Goal: Information Seeking & Learning: Compare options

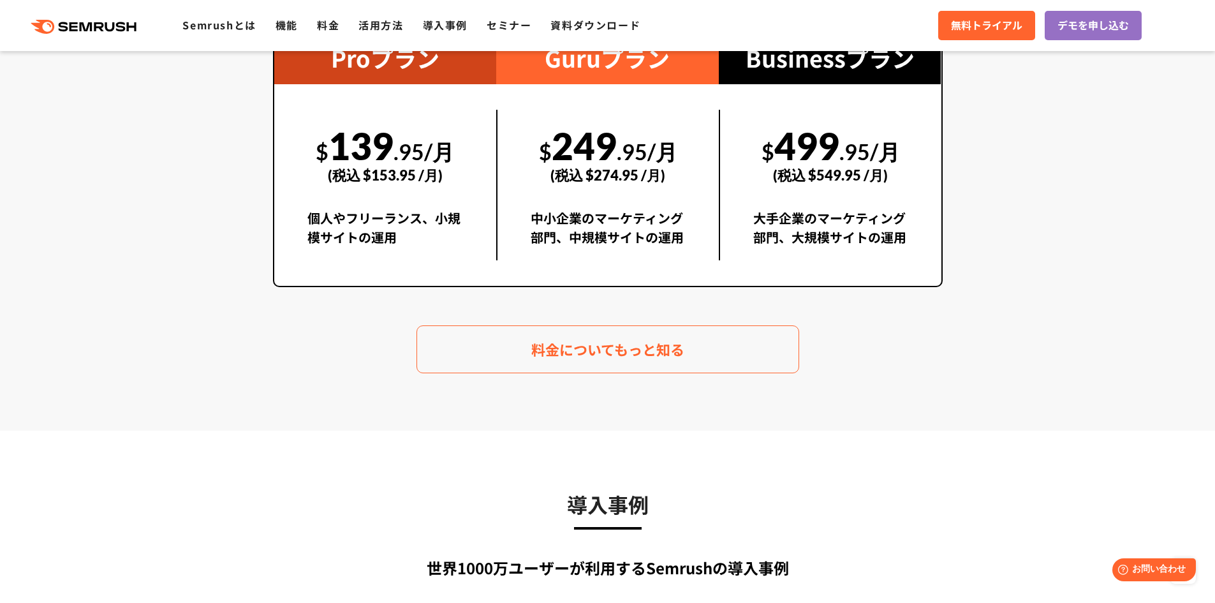
scroll to position [2551, 0]
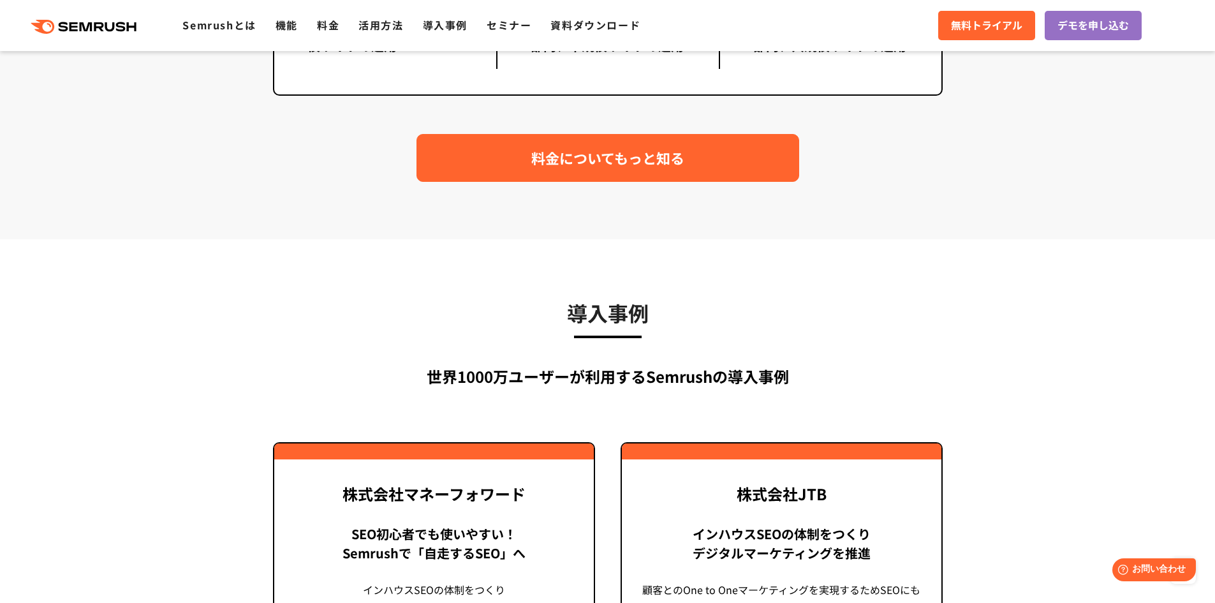
click at [585, 163] on span "料金についてもっと知る" at bounding box center [607, 158] width 153 height 22
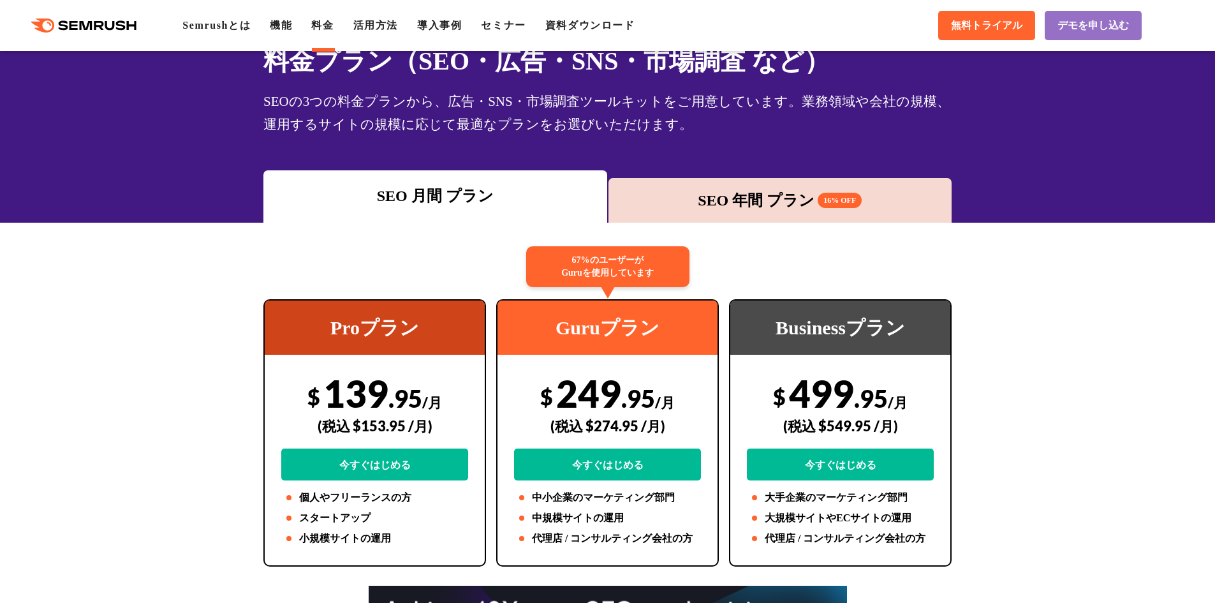
scroll to position [191, 0]
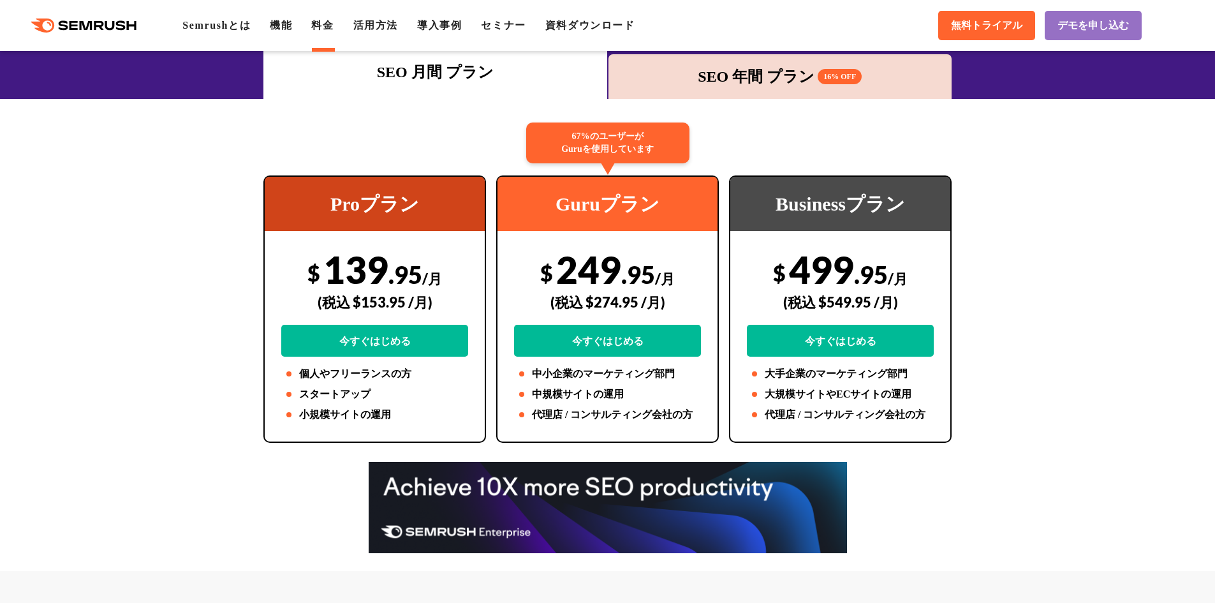
click at [778, 87] on div "SEO 年間 プラン 16% OFF" at bounding box center [780, 76] width 331 height 23
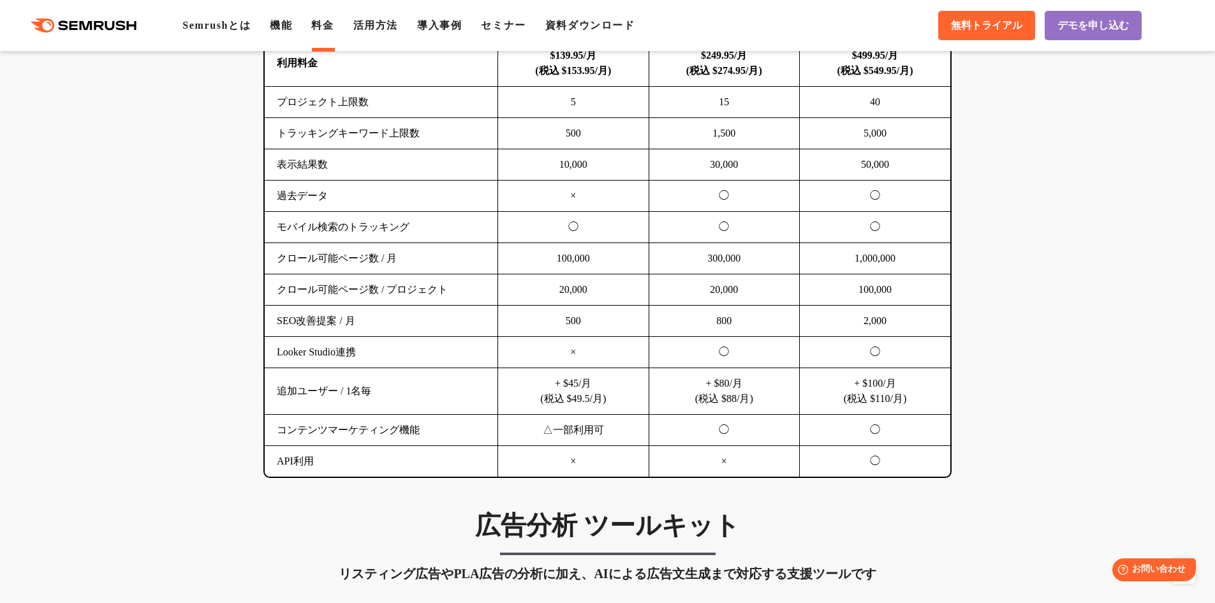
scroll to position [829, 0]
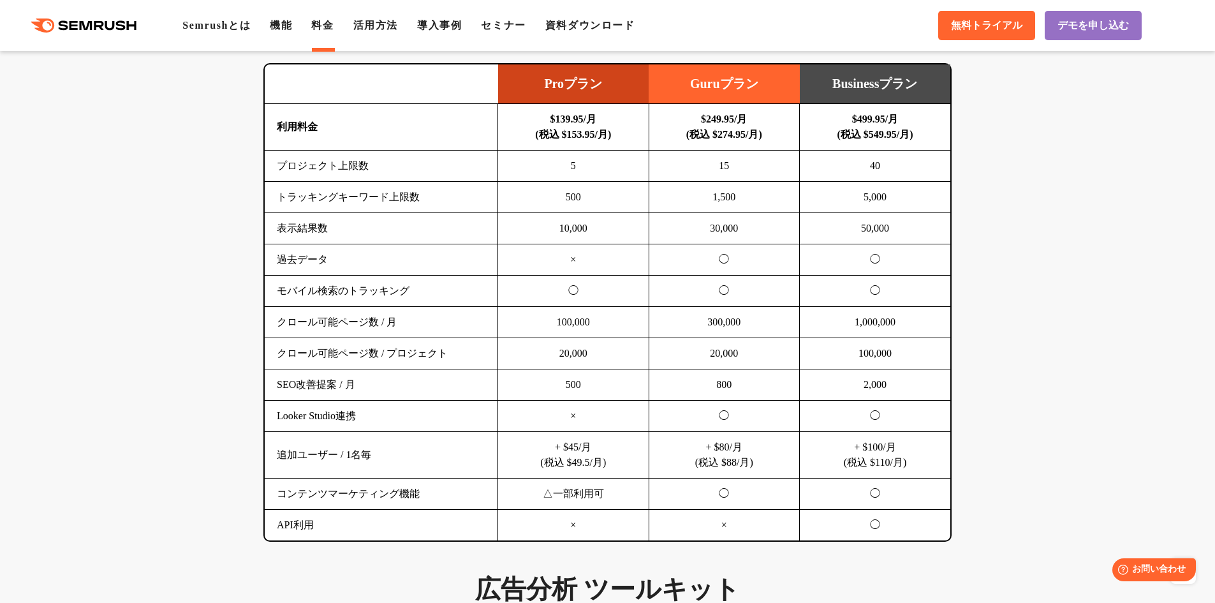
click at [325, 453] on td "追加ユーザー / 1名毎" at bounding box center [381, 455] width 233 height 47
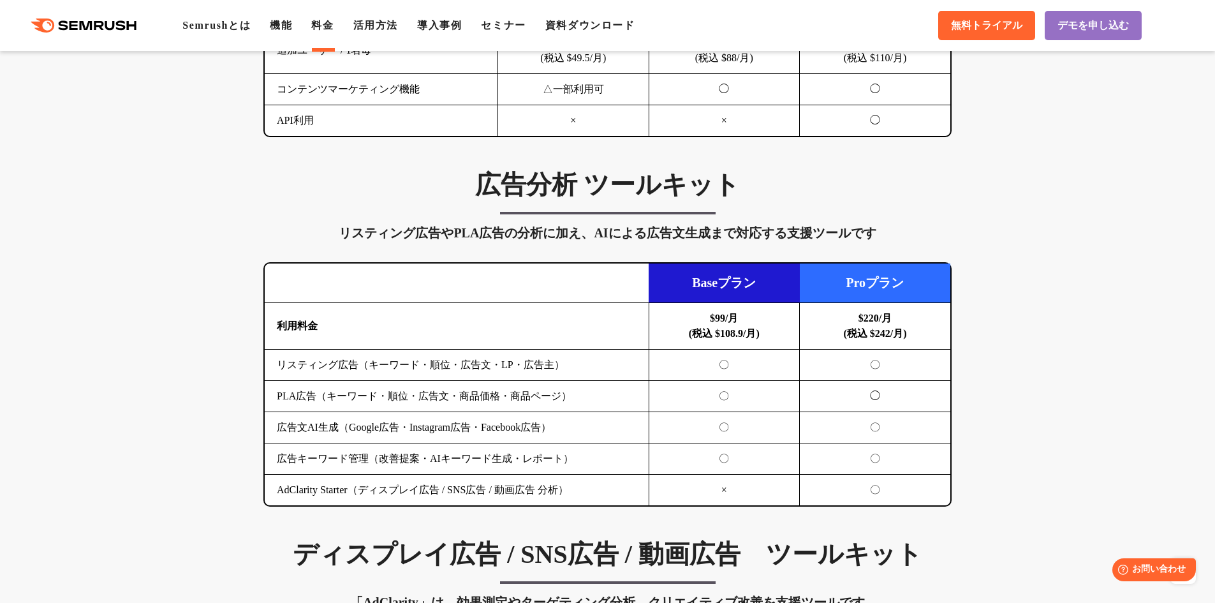
scroll to position [1339, 0]
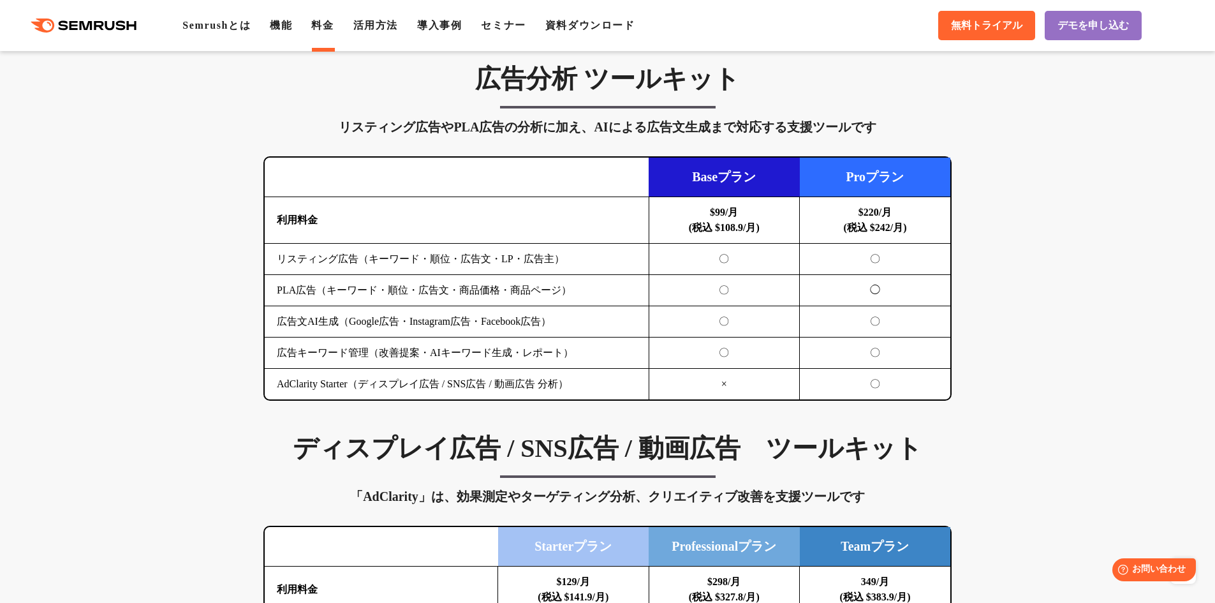
click at [299, 277] on td "PLA広告（キーワード・順位・広告文・商品価格・商品ページ）" at bounding box center [457, 290] width 384 height 31
drag, startPoint x: 280, startPoint y: 309, endPoint x: 596, endPoint y: 320, distance: 316.6
click at [593, 320] on td "広告文AI生成（Google広告・Instagram広告・Facebook広告）" at bounding box center [457, 321] width 384 height 31
click at [596, 320] on td "広告文AI生成（Google広告・Instagram広告・Facebook広告）" at bounding box center [457, 321] width 384 height 31
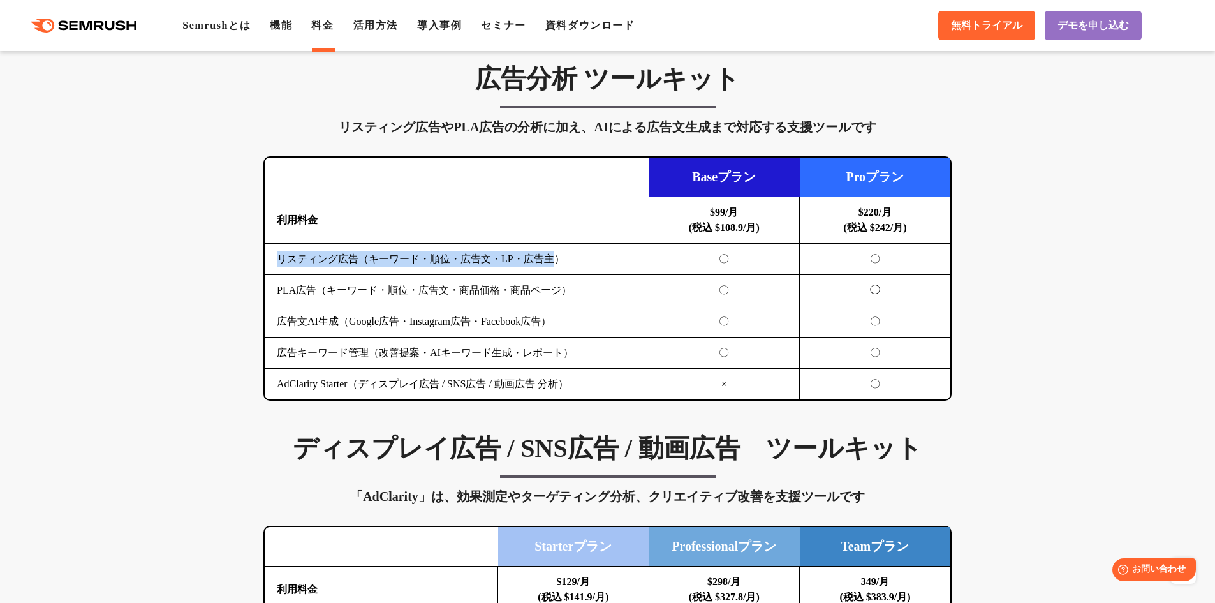
drag, startPoint x: 269, startPoint y: 257, endPoint x: 552, endPoint y: 267, distance: 282.7
click at [552, 267] on td "リスティング広告（キーワード・順位・広告文・LP・広告主）" at bounding box center [457, 259] width 384 height 31
click at [568, 301] on td "PLA広告（キーワード・順位・広告文・商品価格・商品ページ）" at bounding box center [457, 290] width 384 height 31
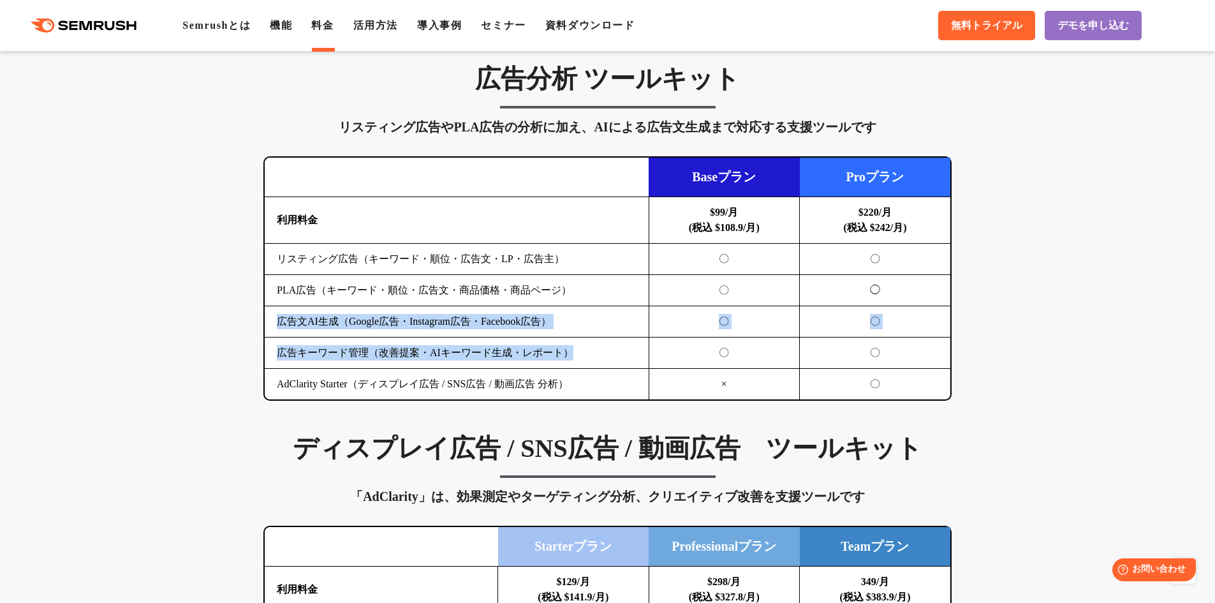
drag, startPoint x: 282, startPoint y: 324, endPoint x: 598, endPoint y: 366, distance: 318.5
click at [598, 366] on tbody "利用料金 $99/月 (税込 $108.9/月) $220/月 (税込 $242/月) リスティング広告（キーワード・順位・広告文・LP・広告主） 〇 〇 P…" at bounding box center [608, 298] width 686 height 203
click at [598, 367] on td "広告キーワード管理（改善提案・AIキーワード生成・レポート）" at bounding box center [457, 352] width 384 height 31
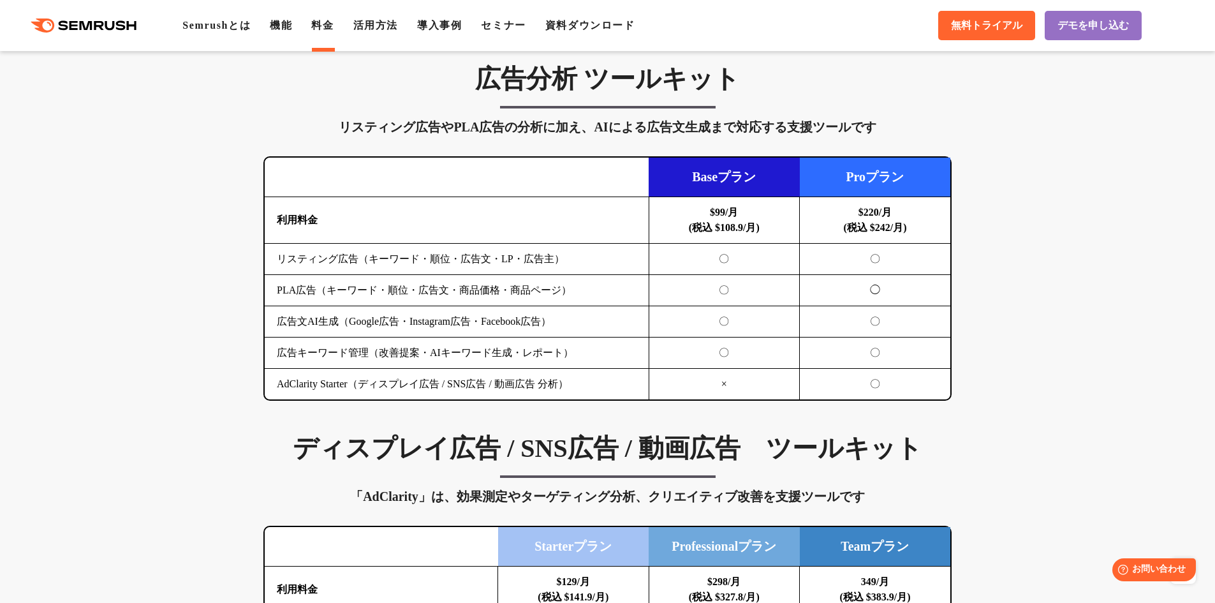
click at [594, 396] on td "AdClarity Starter（ディスプレイ広告 / SNS広告 / 動画広告 分析）" at bounding box center [457, 384] width 384 height 31
drag, startPoint x: 605, startPoint y: 358, endPoint x: 269, endPoint y: 359, distance: 336.8
click at [269, 359] on td "広告キーワード管理（改善提案・AIキーワード生成・レポート）" at bounding box center [457, 352] width 384 height 31
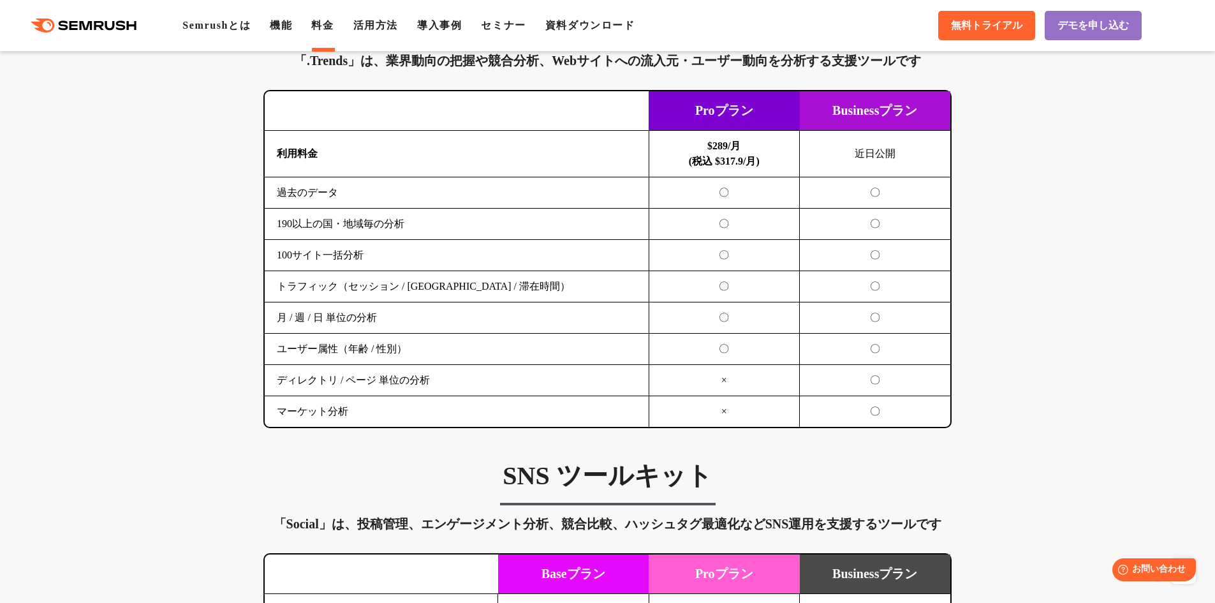
scroll to position [2169, 0]
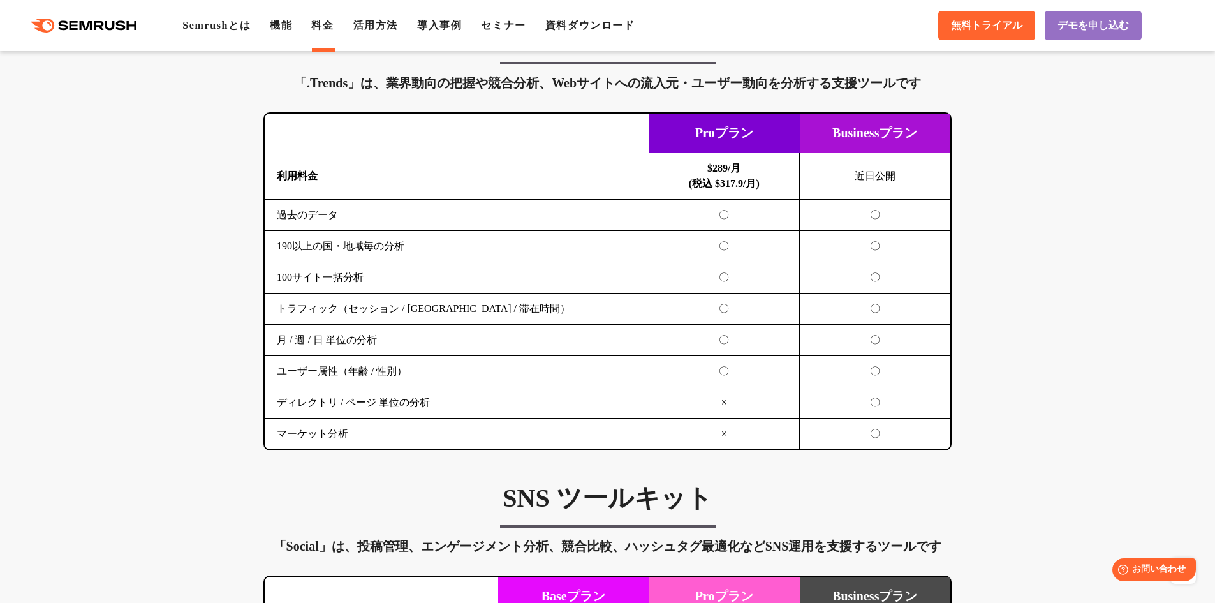
click at [1084, 229] on div "SEO分析 ツールキット キーワード調査やコンテンツ最適化、サイト診断、競合分析、成果の可視化までを一括支援するツールです 横にスワイプしてください Proプ…" at bounding box center [607, 3] width 1215 height 2819
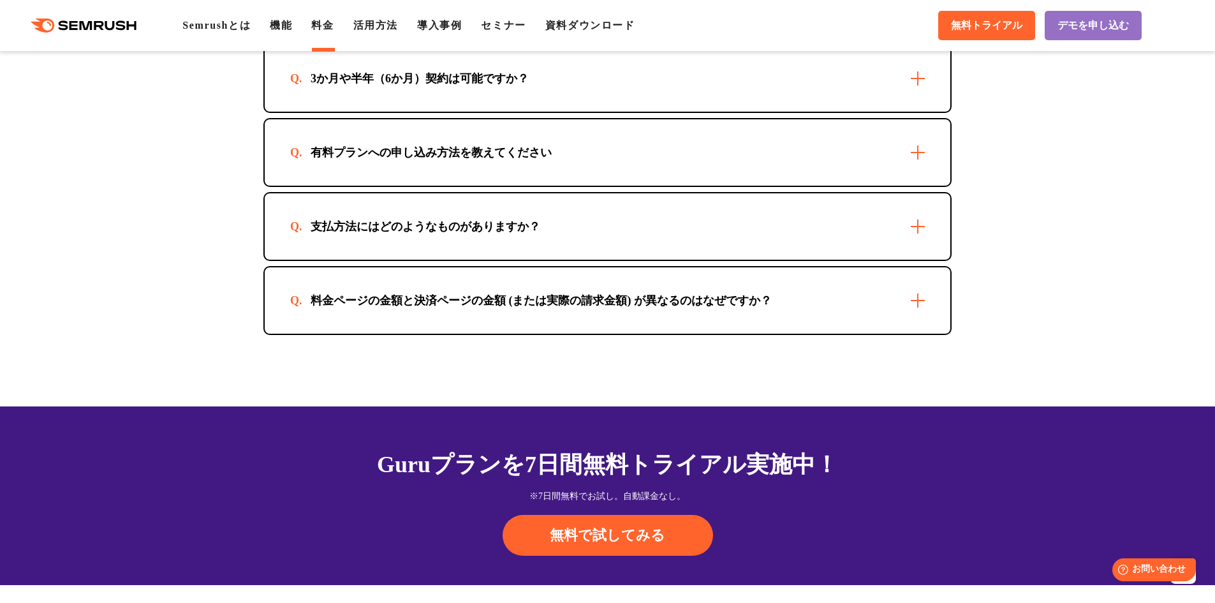
scroll to position [3827, 0]
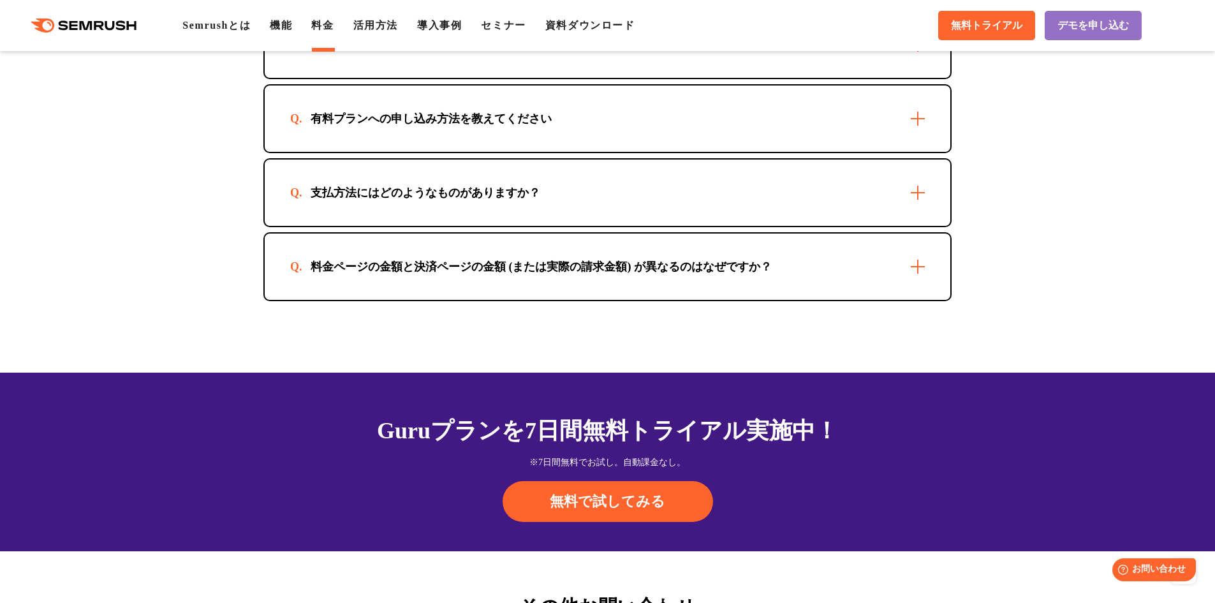
click at [506, 267] on div "料金ページの金額と決済ページの金額 (または実際の請求金額) が異なるのはなぜですか？" at bounding box center [541, 266] width 502 height 15
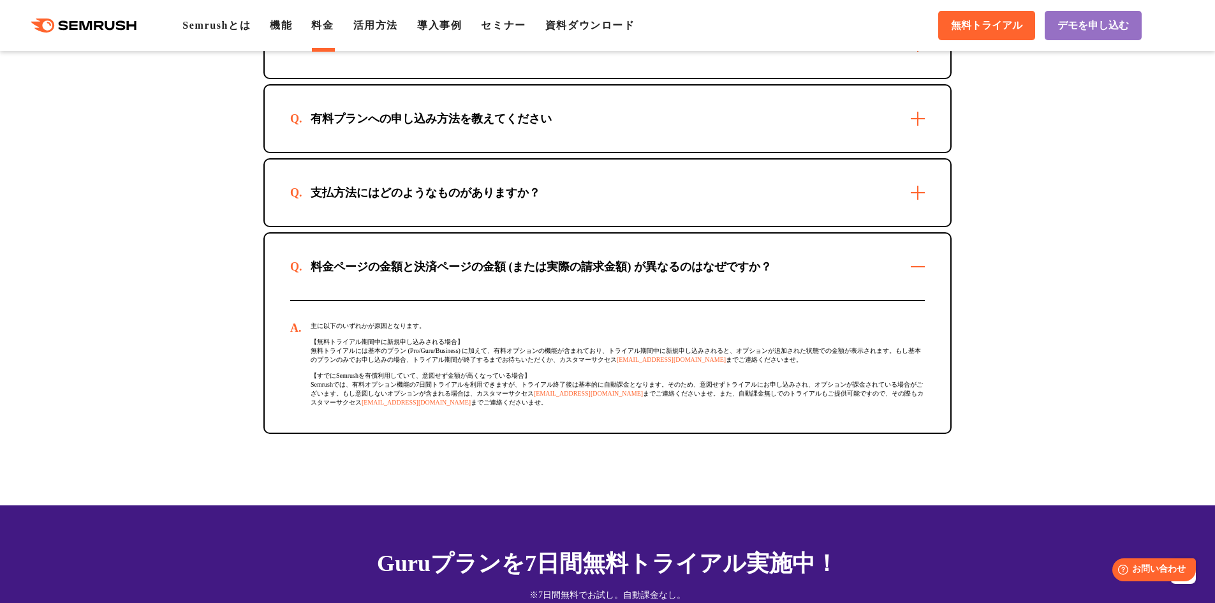
click at [506, 267] on div "料金ページの金額と決済ページの金額 (または実際の請求金額) が異なるのはなぜですか？" at bounding box center [541, 266] width 502 height 15
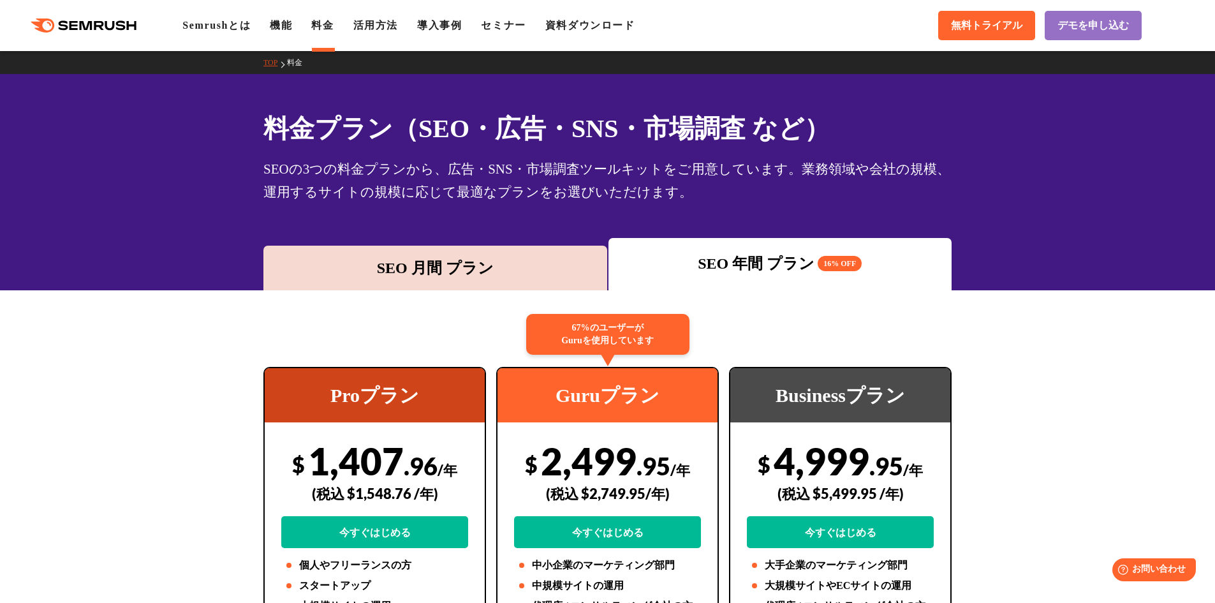
scroll to position [128, 0]
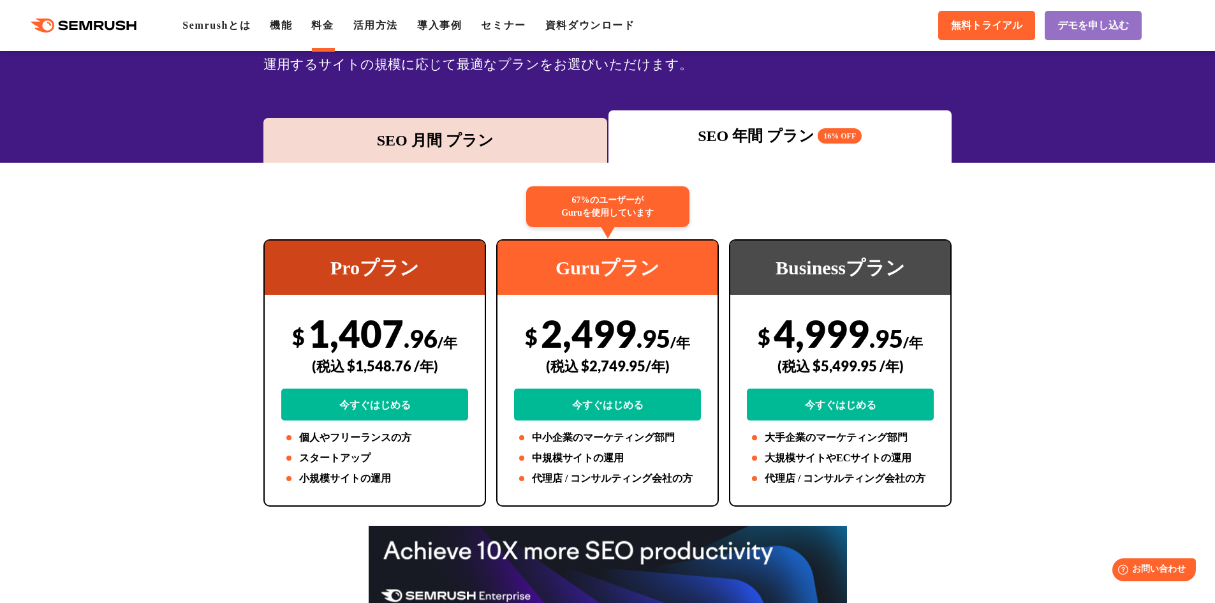
click at [880, 339] on span ".95" at bounding box center [886, 337] width 34 height 29
click at [855, 281] on div "Businessプラン" at bounding box center [840, 267] width 220 height 54
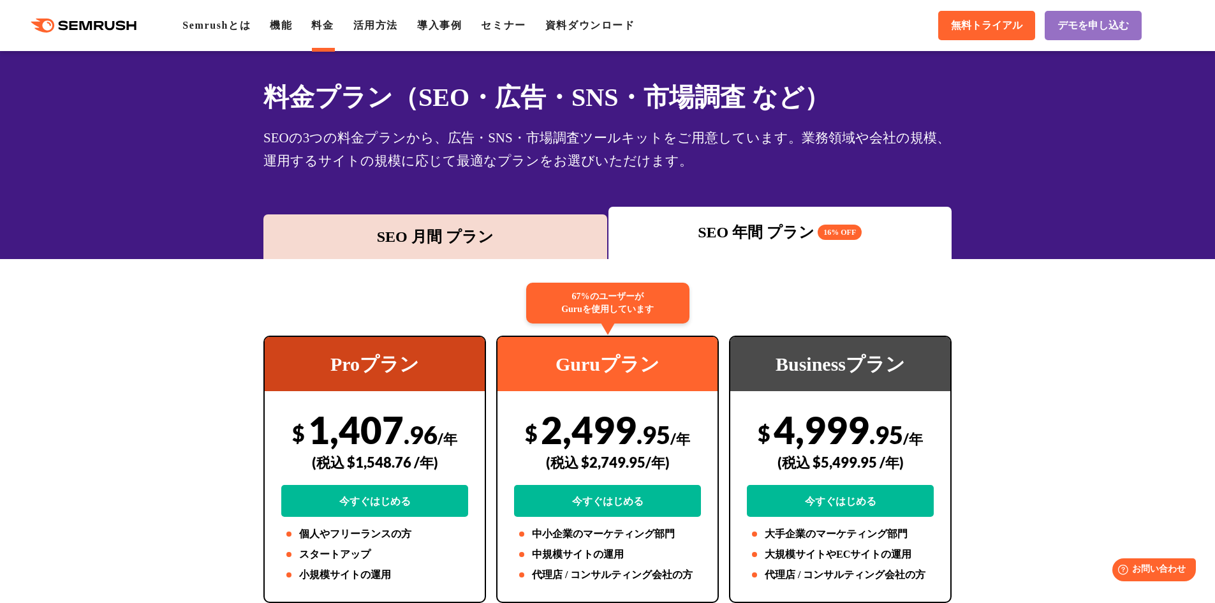
scroll to position [0, 0]
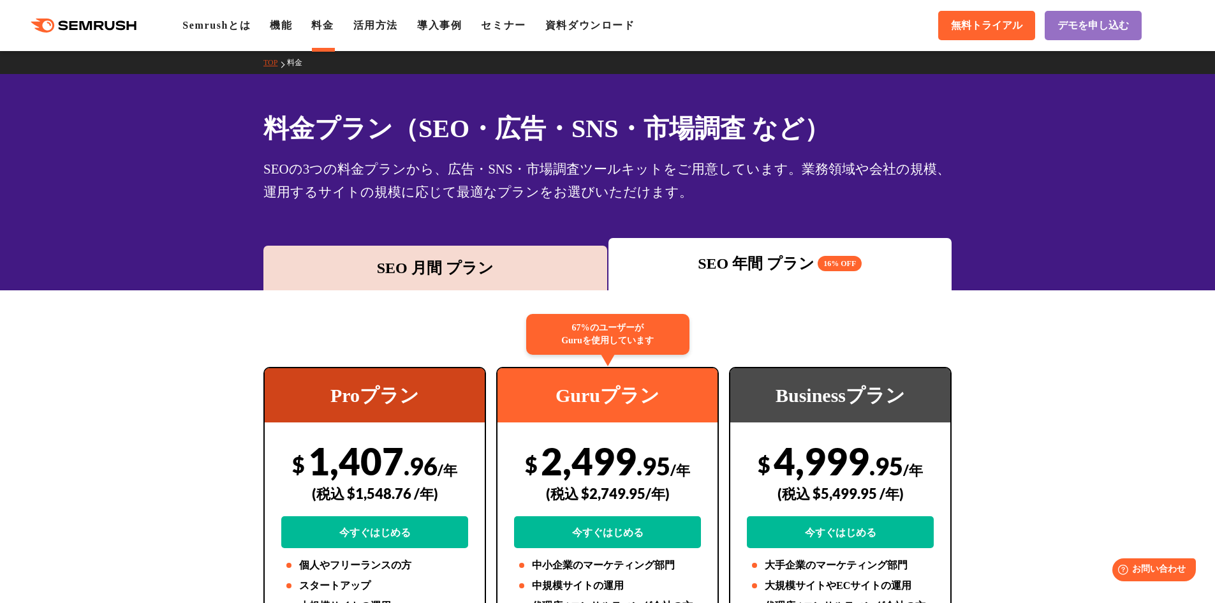
click at [798, 256] on div "SEO 年間 プラン 16% OFF" at bounding box center [780, 263] width 331 height 23
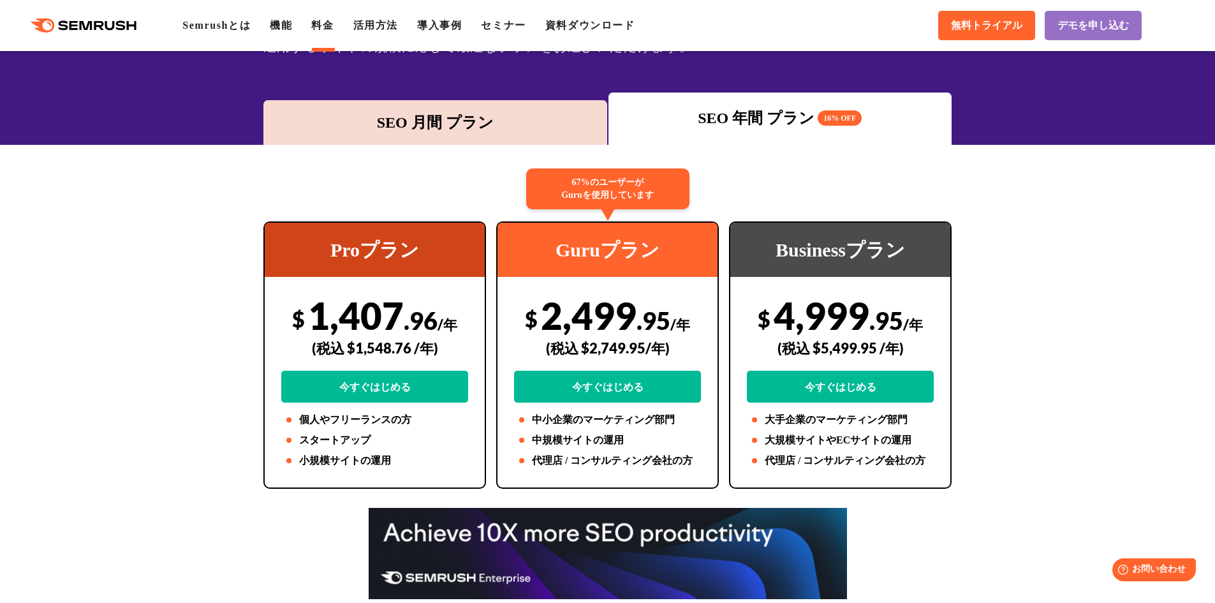
scroll to position [191, 0]
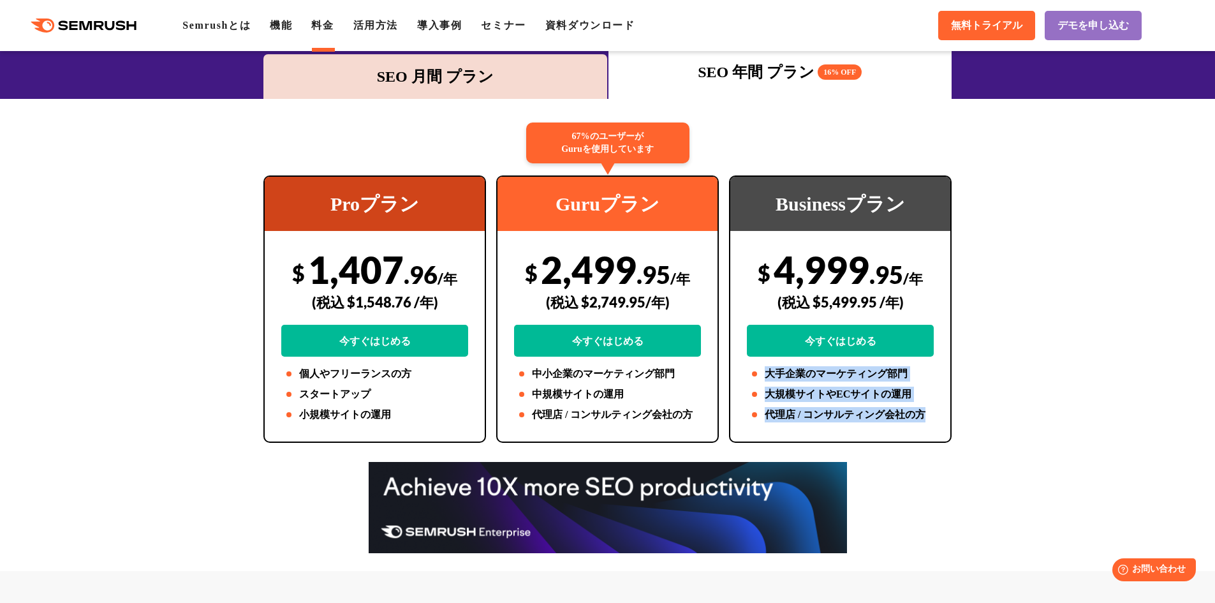
drag, startPoint x: 762, startPoint y: 378, endPoint x: 929, endPoint y: 429, distance: 174.1
click at [929, 429] on div "Businessプラン $ 4,999 .95 /年 (税込 $5,499.95 /年) 今すぐはじめる 大手企業のマーケティング部門 大規模サイトやECサイ…" at bounding box center [840, 308] width 223 height 267
click at [925, 416] on li "代理店 / コンサルティング会社の方" at bounding box center [840, 414] width 187 height 15
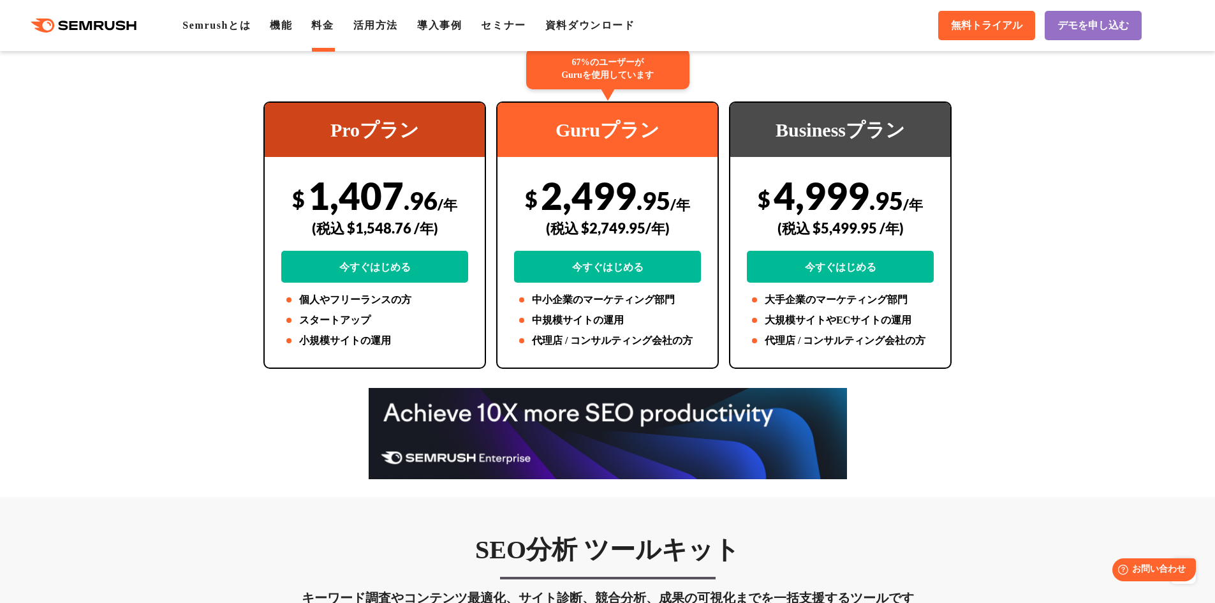
scroll to position [255, 0]
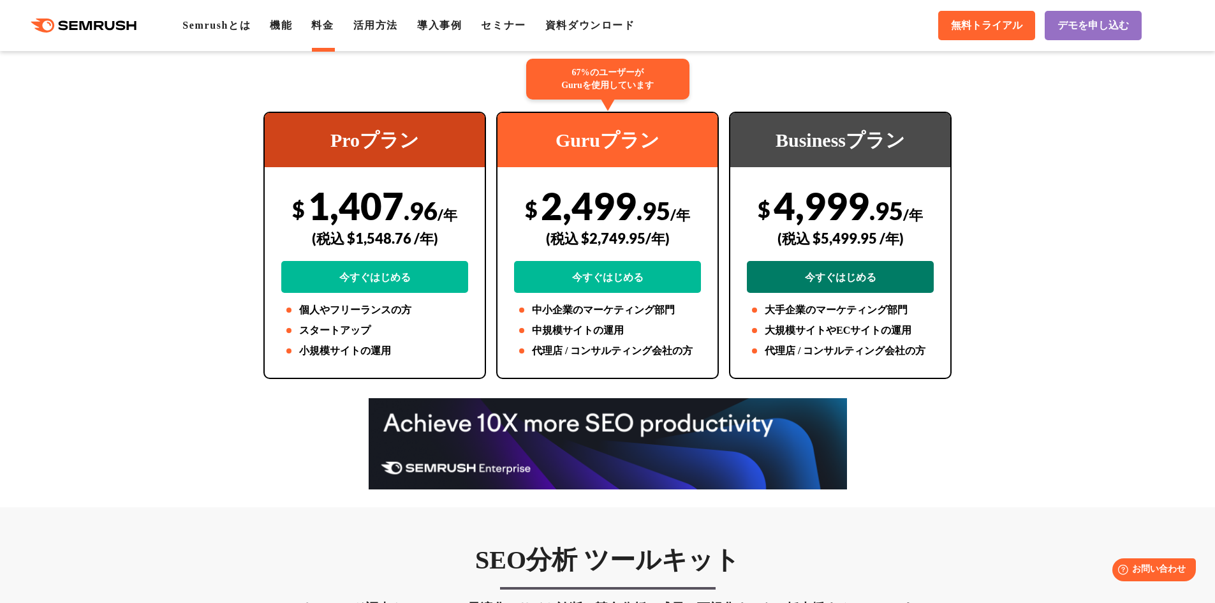
click at [848, 286] on link "今すぐはじめる" at bounding box center [840, 277] width 187 height 32
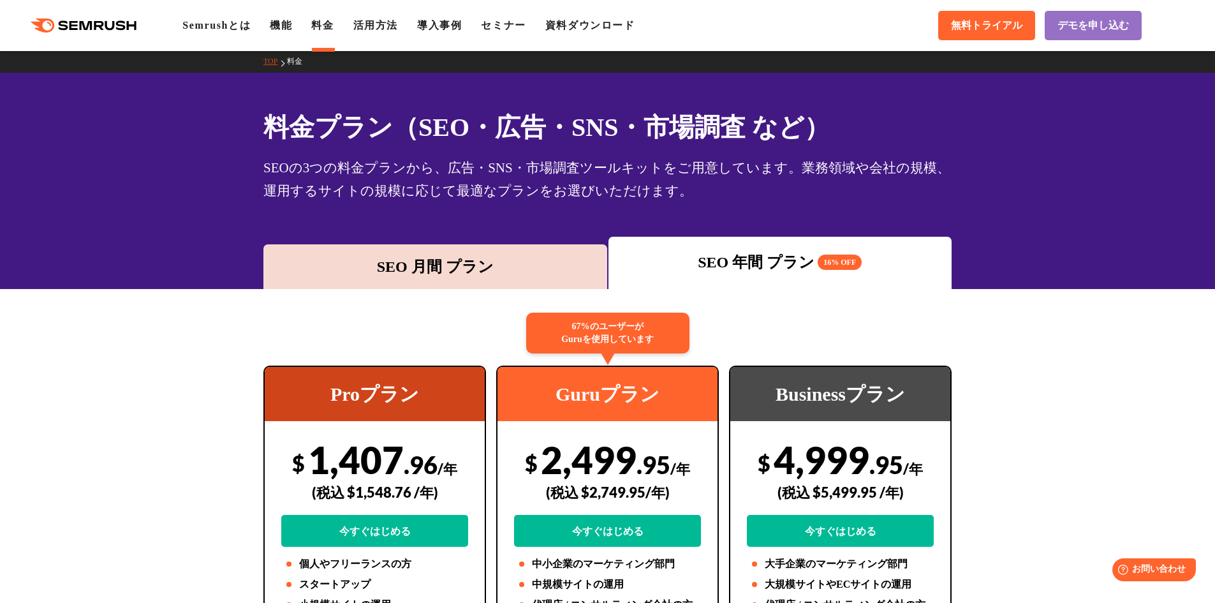
scroll to position [0, 0]
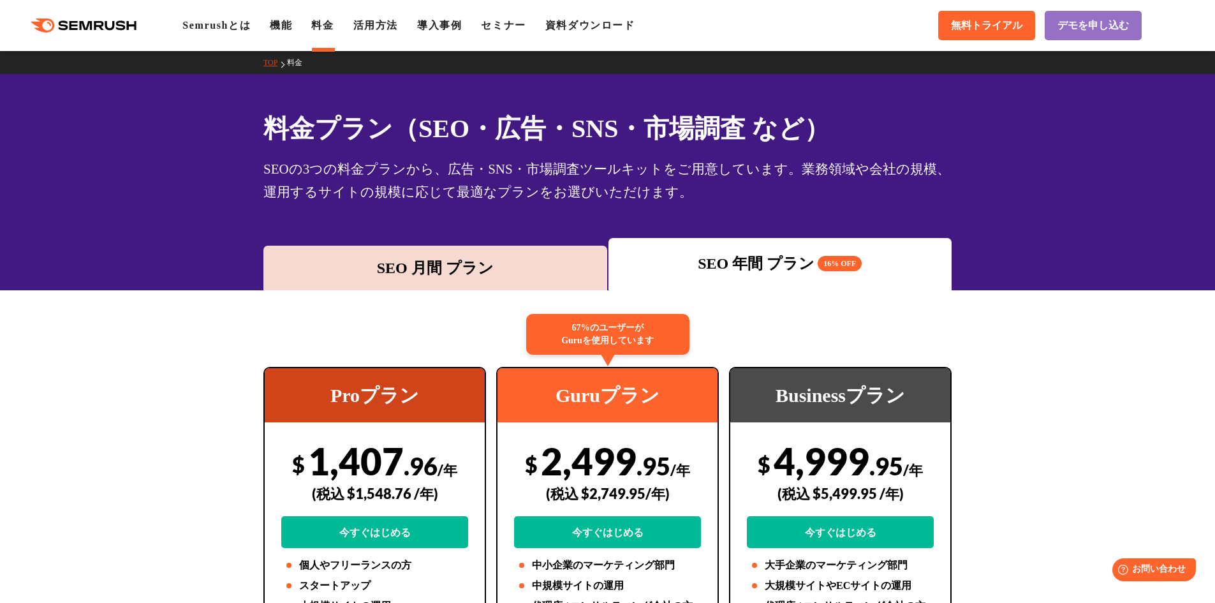
click at [488, 251] on div "SEO 月間 プラン" at bounding box center [435, 268] width 344 height 45
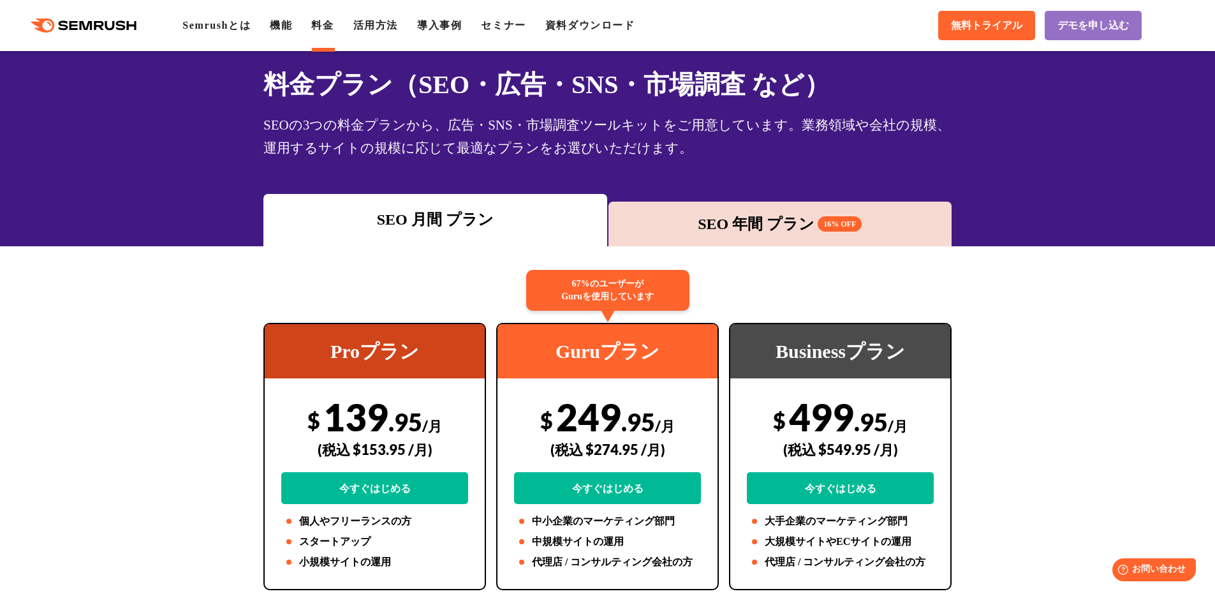
scroll to position [64, 0]
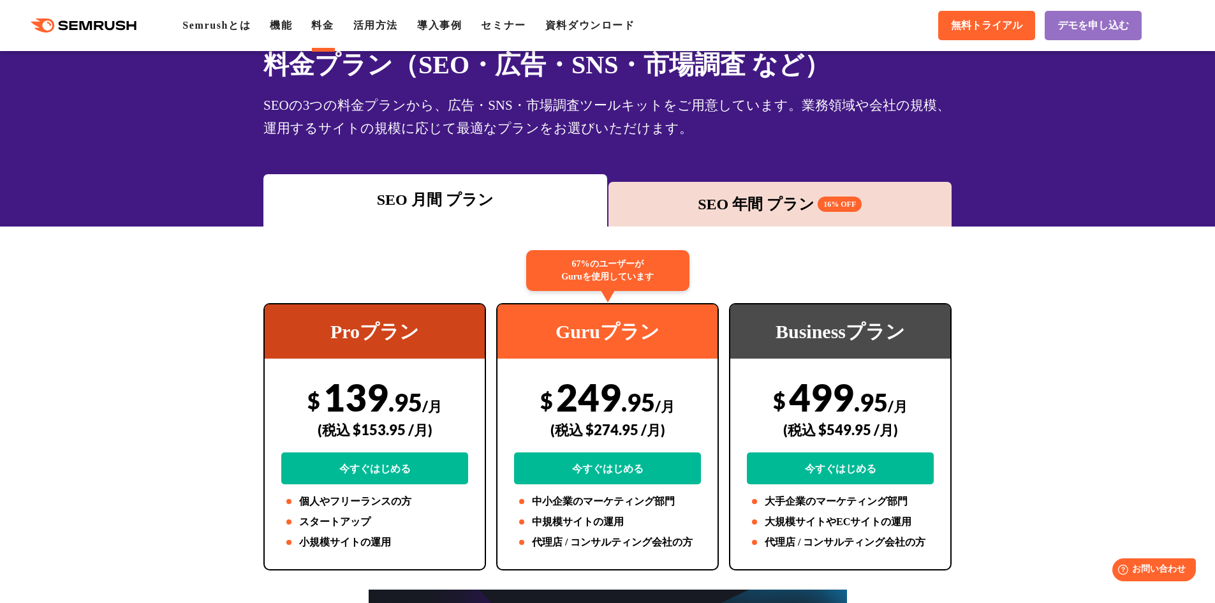
click at [737, 198] on div "SEO 年間 プラン 16% OFF" at bounding box center [780, 204] width 331 height 23
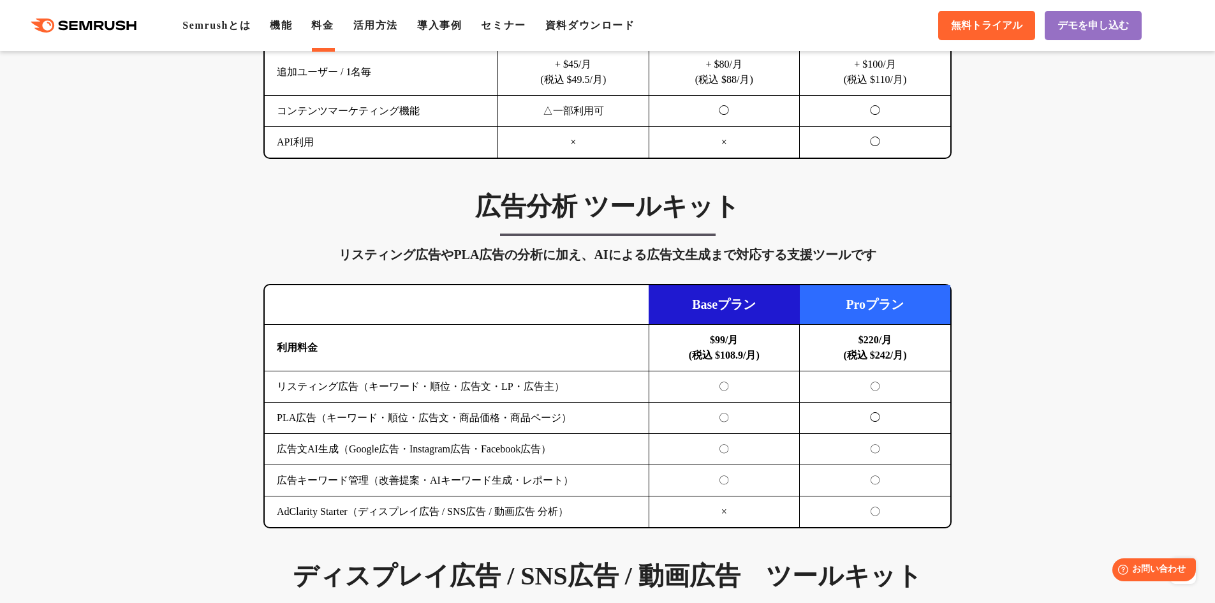
scroll to position [1276, 0]
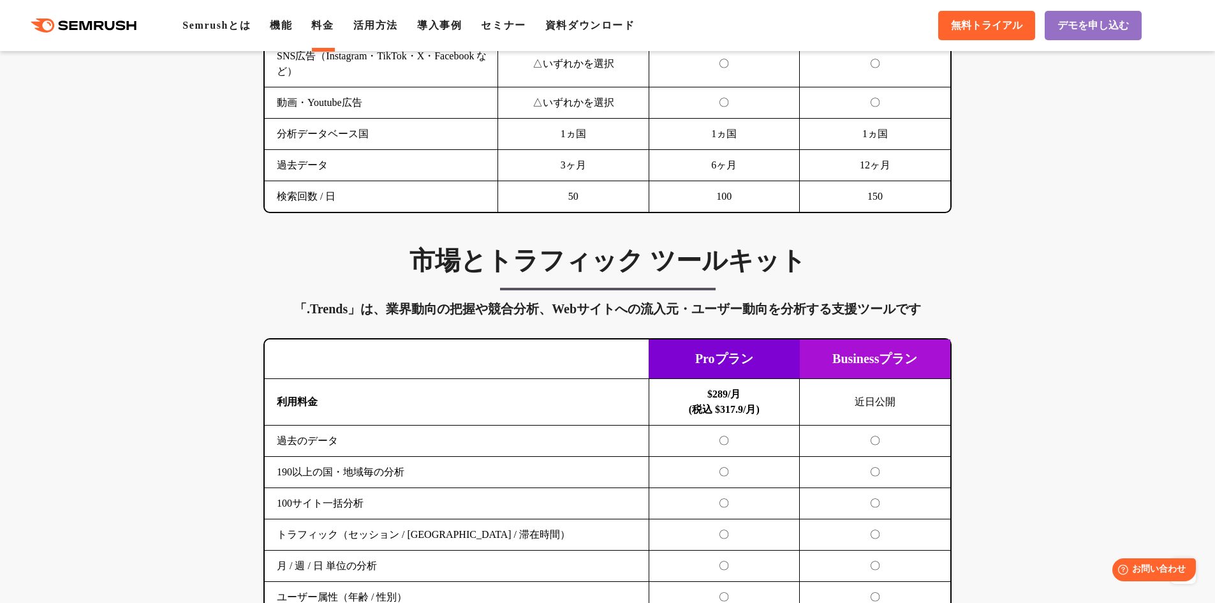
scroll to position [2105, 0]
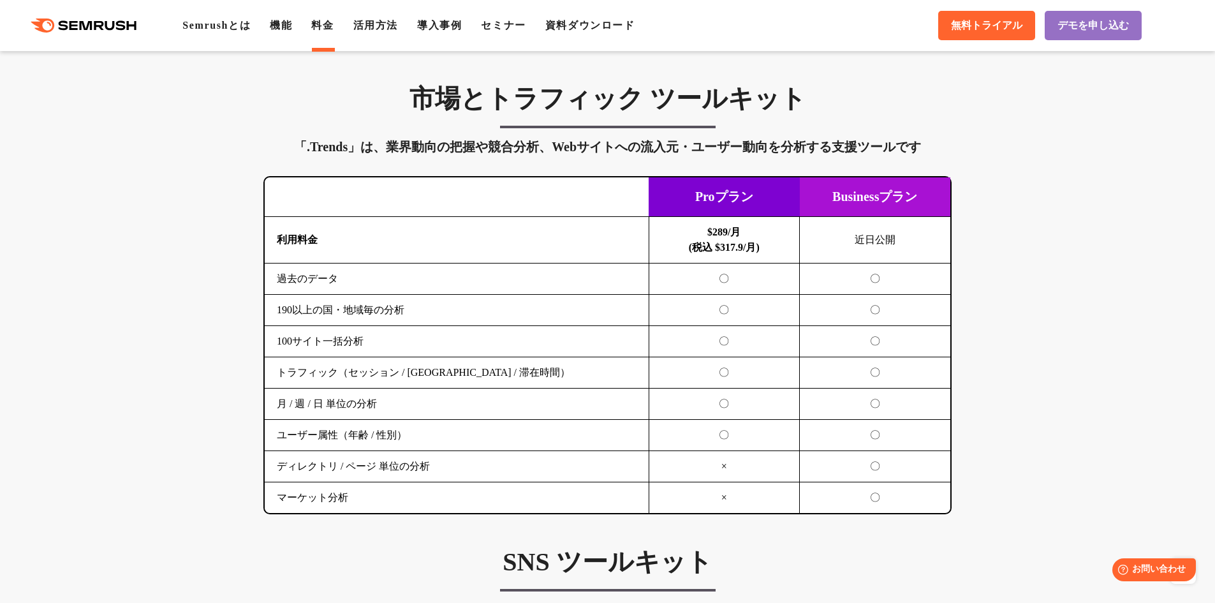
click at [250, 204] on div "SEO分析 ツールキット キーワード調査やコンテンツ最適化、サイト診断、競合分析、成果の可視化までを一括支援するツールです 横にスワイプしてください Proプ…" at bounding box center [607, 66] width 1215 height 2819
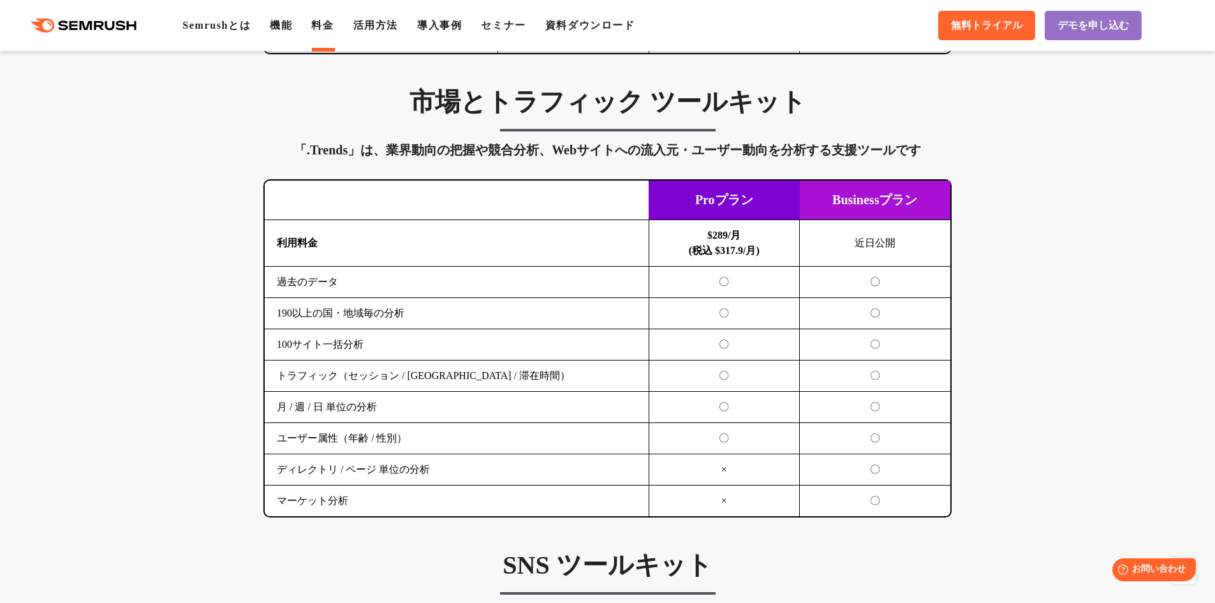
scroll to position [2169, 0]
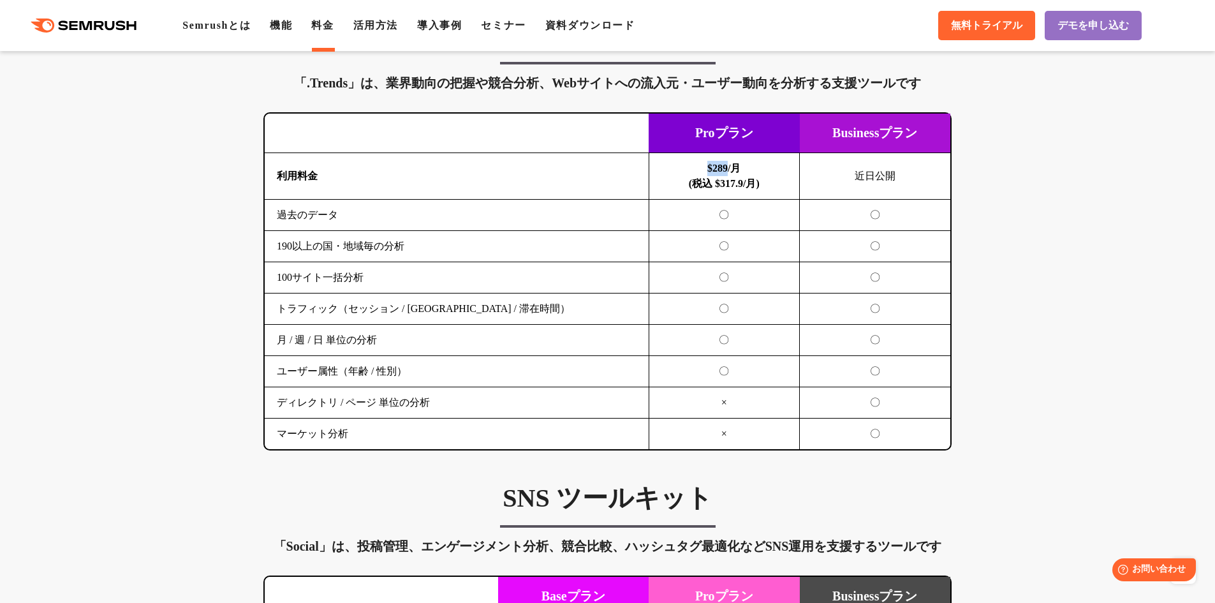
drag, startPoint x: 706, startPoint y: 165, endPoint x: 727, endPoint y: 172, distance: 22.0
click at [727, 172] on b "$289/月 (税込 $317.9/月)" at bounding box center [724, 176] width 71 height 26
drag, startPoint x: 712, startPoint y: 184, endPoint x: 744, endPoint y: 189, distance: 32.9
click at [744, 189] on b "$289/月 (税込 $317.9/月)" at bounding box center [724, 176] width 71 height 26
copy b "$317.9"
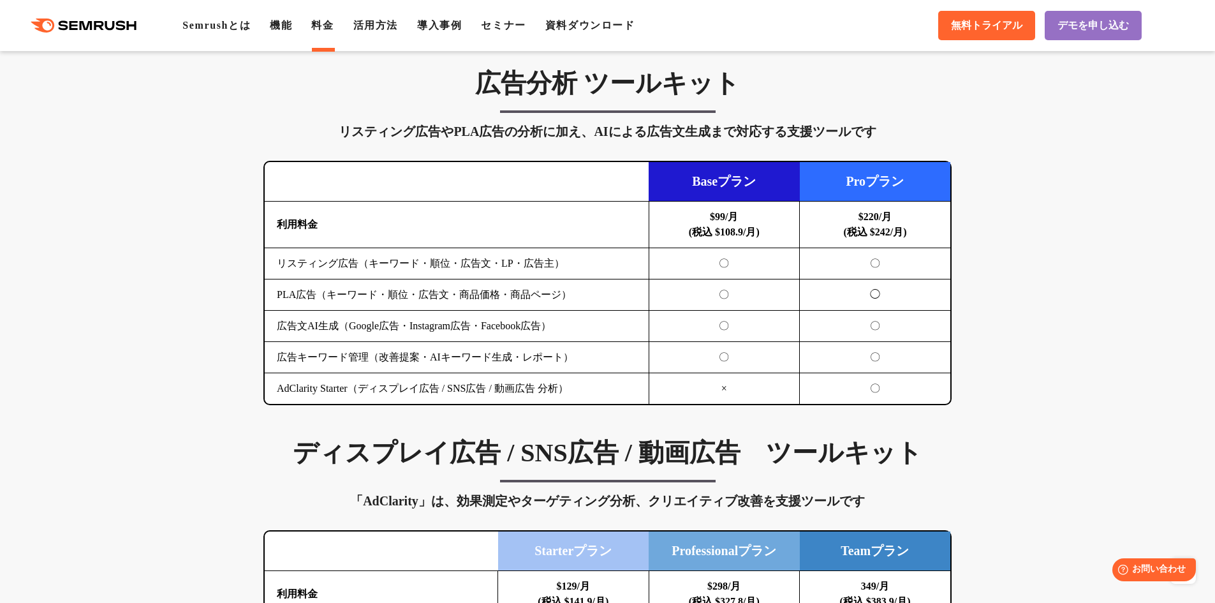
scroll to position [1339, 0]
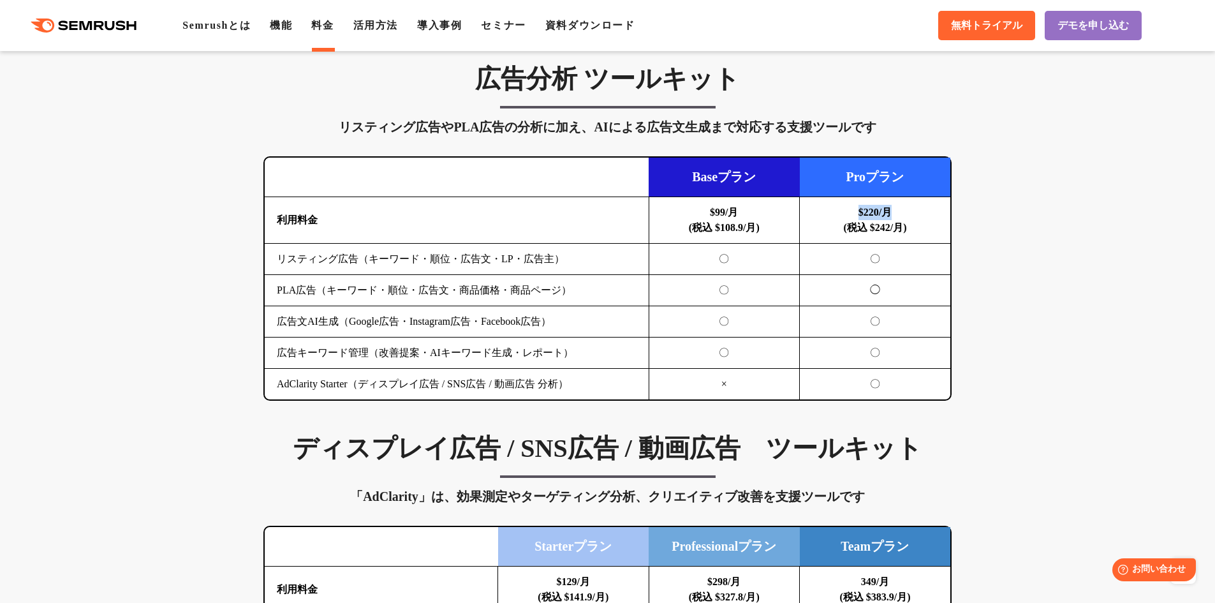
drag, startPoint x: 852, startPoint y: 212, endPoint x: 893, endPoint y: 219, distance: 41.4
click at [893, 219] on td "$220/月 (税込 $242/月)" at bounding box center [875, 220] width 151 height 47
click at [869, 231] on b "$220/月 (税込 $242/月)" at bounding box center [874, 220] width 63 height 26
drag, startPoint x: 857, startPoint y: 232, endPoint x: 887, endPoint y: 230, distance: 30.0
click at [887, 230] on b "$220/月 (税込 $242/月)" at bounding box center [874, 220] width 63 height 26
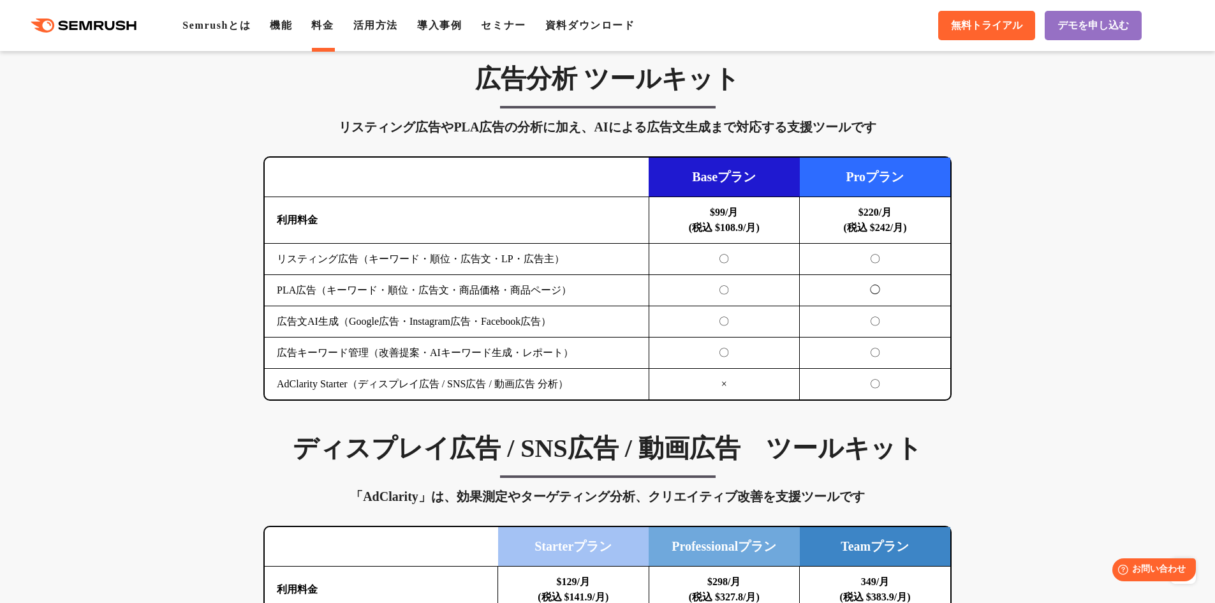
click at [891, 230] on b "$220/月 (税込 $242/月)" at bounding box center [874, 220] width 63 height 26
drag, startPoint x: 889, startPoint y: 229, endPoint x: 867, endPoint y: 228, distance: 22.3
click at [867, 228] on b "$220/月 (税込 $242/月)" at bounding box center [874, 220] width 63 height 26
copy b "$242"
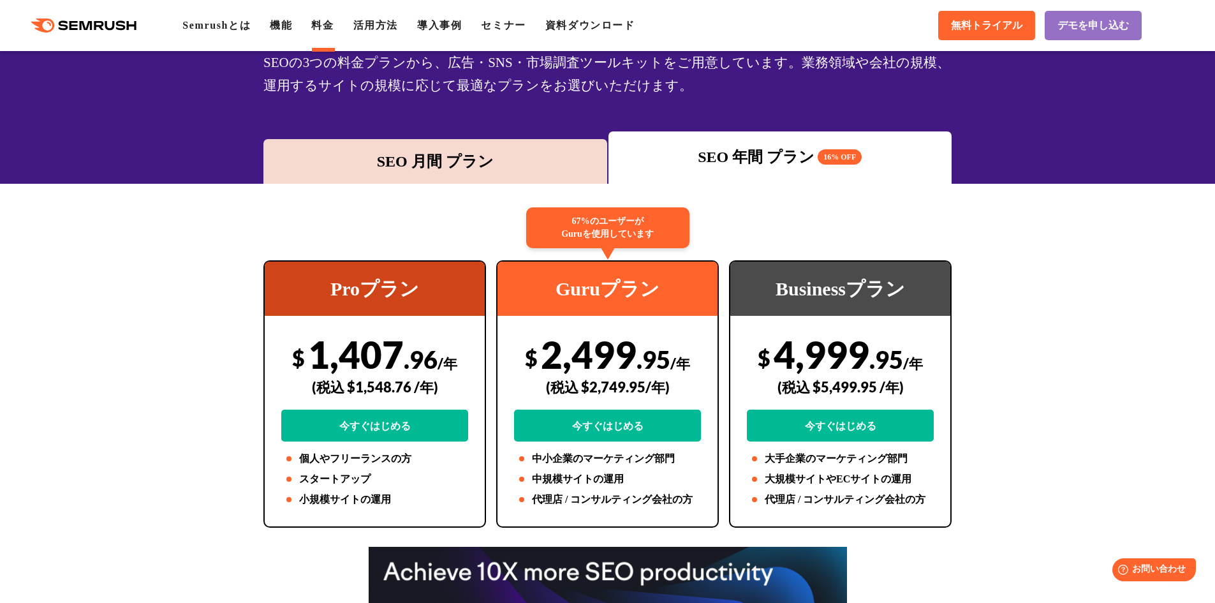
scroll to position [0, 0]
